Goal: Task Accomplishment & Management: Manage account settings

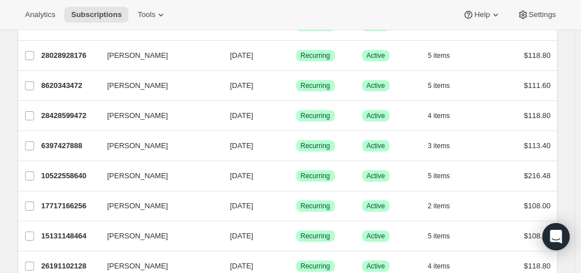
scroll to position [235, 0]
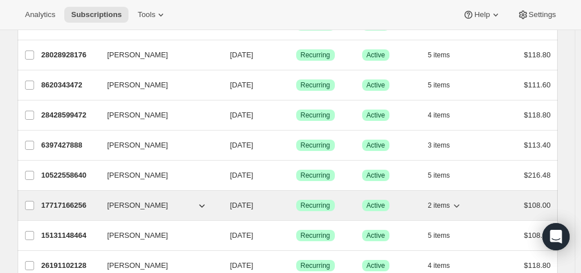
click at [67, 203] on p "17717166256" at bounding box center [69, 205] width 57 height 11
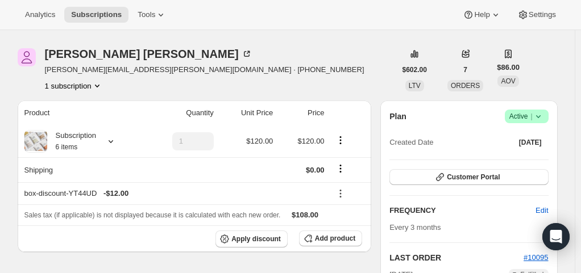
scroll to position [55, 0]
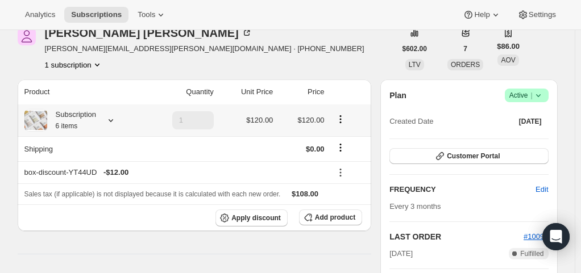
click at [82, 120] on div "Subscription 6 items" at bounding box center [71, 120] width 49 height 23
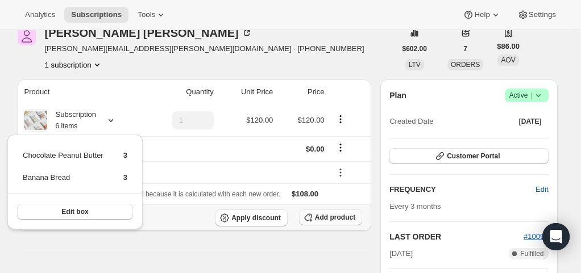
click at [314, 218] on icon "button" at bounding box center [307, 217] width 11 height 11
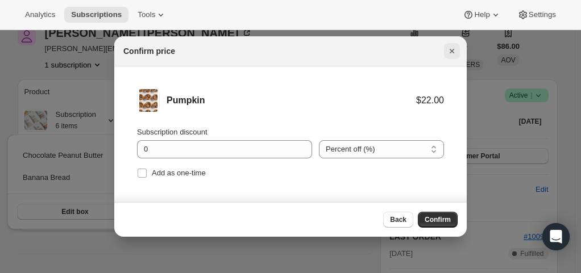
click at [451, 48] on icon "Close" at bounding box center [451, 50] width 11 height 11
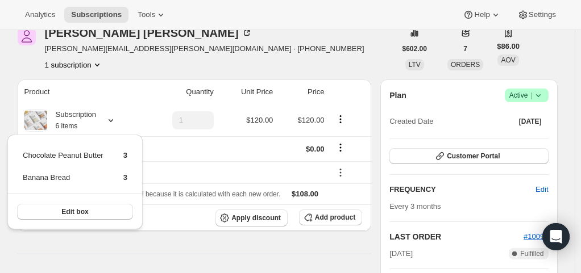
click at [282, 62] on div "Angie Mabee angie.mabee@gmail.com · +15155708164 1 subscription" at bounding box center [207, 48] width 378 height 43
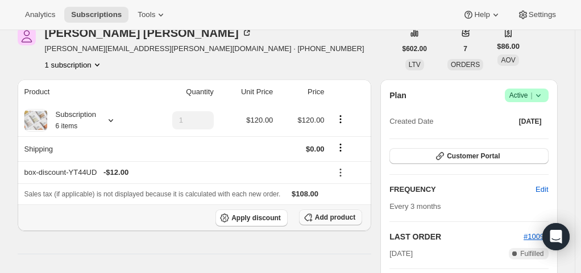
click at [321, 218] on span "Add product" at bounding box center [335, 217] width 40 height 9
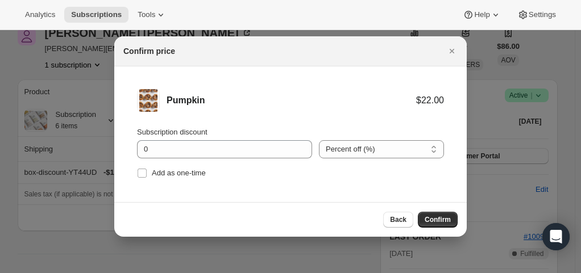
scroll to position [0, 0]
click at [143, 174] on input "Add as one-time" at bounding box center [141, 173] width 9 height 9
checkbox input "true"
click at [437, 216] on span "Confirm" at bounding box center [437, 219] width 26 height 9
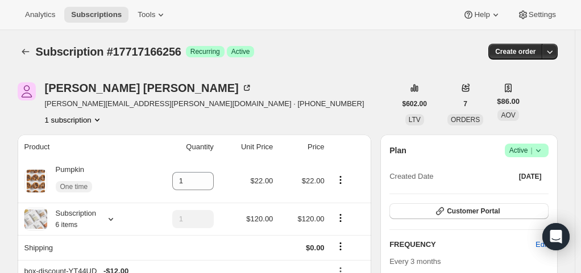
click at [26, 43] on div "Subscription #17717166256. This page is ready Subscription #17717166256 Success…" at bounding box center [288, 51] width 540 height 43
click at [28, 49] on icon "Subscriptions" at bounding box center [25, 51] width 11 height 11
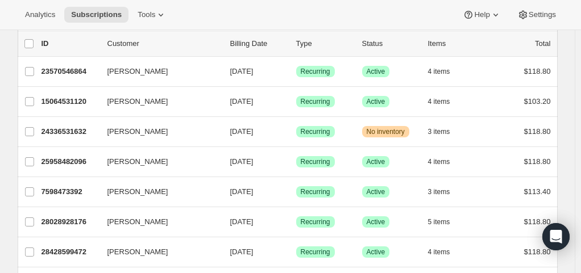
scroll to position [67, 0]
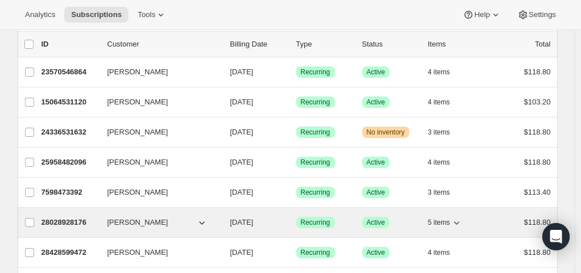
click at [72, 217] on p "28028928176" at bounding box center [69, 222] width 57 height 11
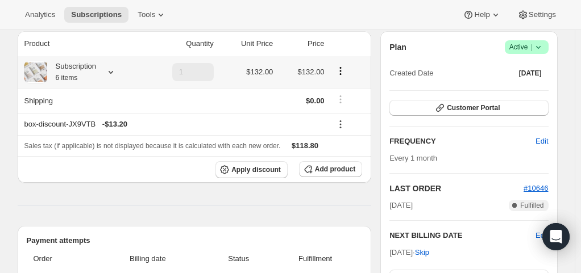
scroll to position [105, 0]
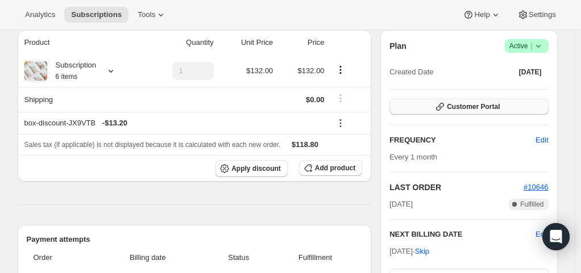
click at [462, 110] on span "Customer Portal" at bounding box center [472, 106] width 53 height 9
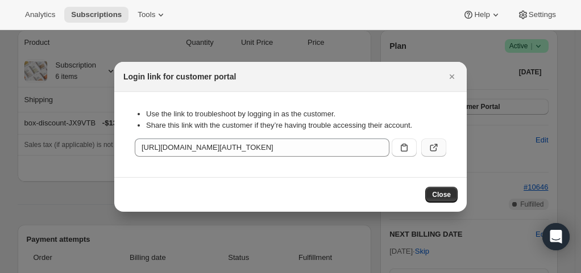
click at [435, 149] on icon ":rfc:" at bounding box center [433, 148] width 7 height 7
click at [450, 79] on icon "Close" at bounding box center [451, 76] width 11 height 11
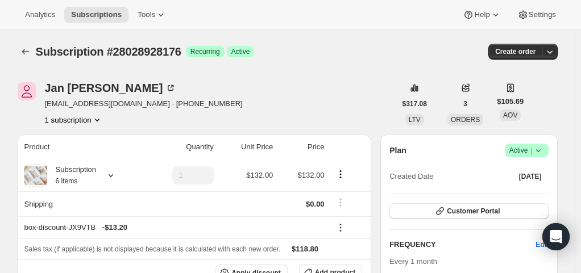
scroll to position [105, 0]
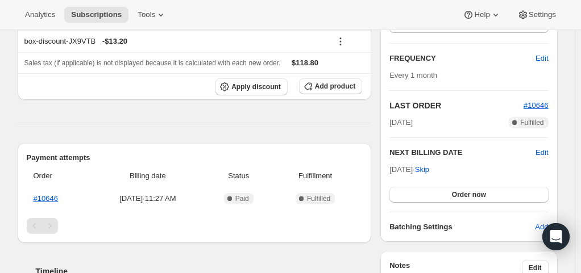
scroll to position [139, 0]
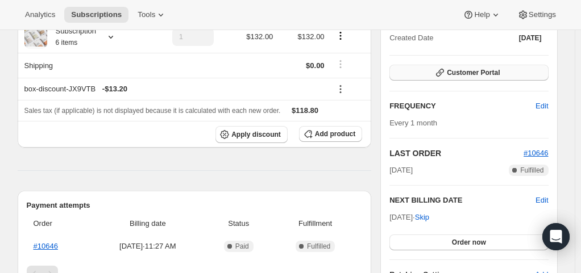
click at [465, 65] on button "Customer Portal" at bounding box center [468, 73] width 158 height 16
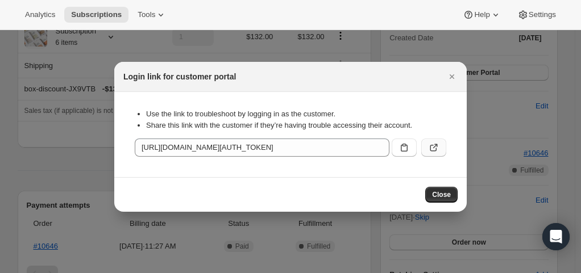
click at [436, 144] on icon ":r1k:" at bounding box center [433, 147] width 11 height 11
